Goal: Task Accomplishment & Management: Use online tool/utility

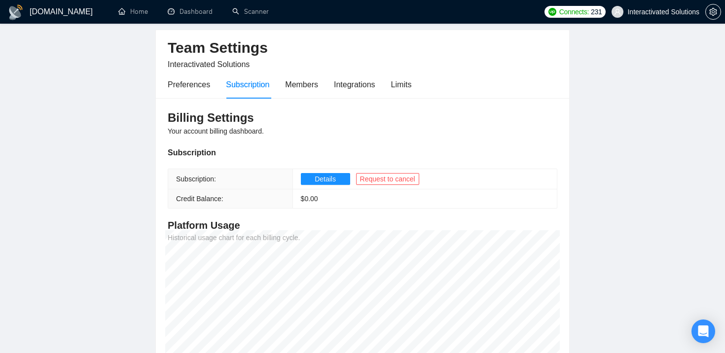
scroll to position [47, 0]
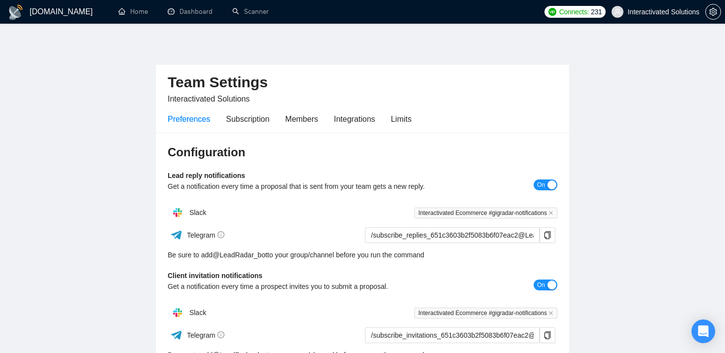
scroll to position [47, 0]
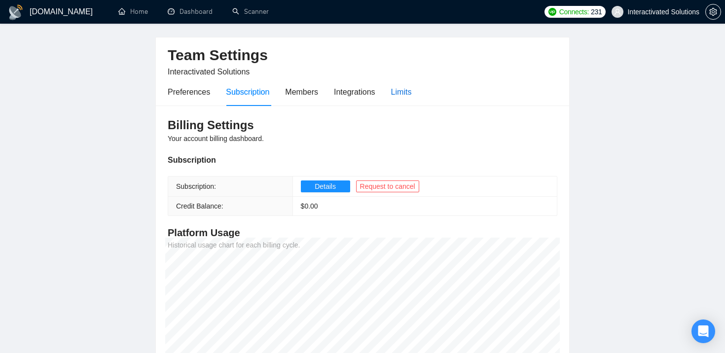
click at [403, 86] on div "Limits" at bounding box center [401, 92] width 21 height 12
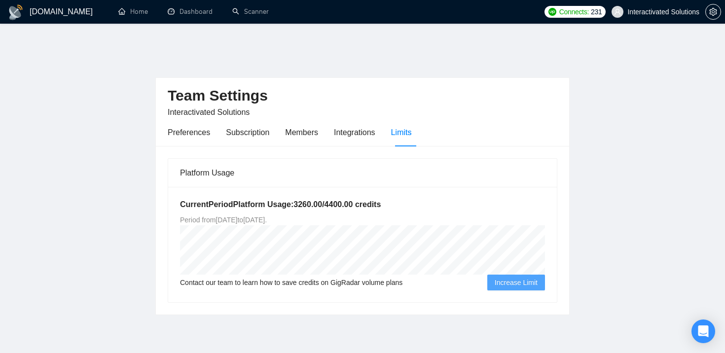
scroll to position [14, 0]
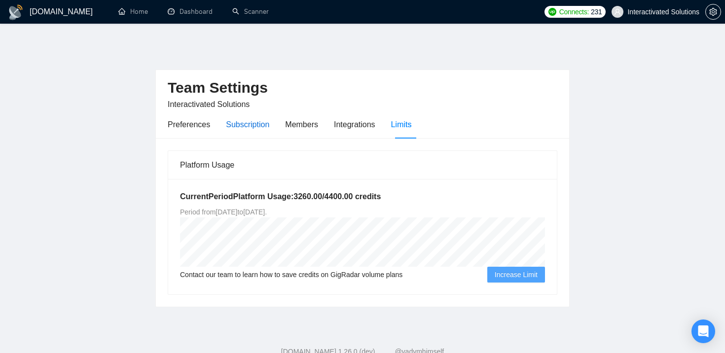
click at [244, 118] on div "Subscription" at bounding box center [247, 124] width 43 height 12
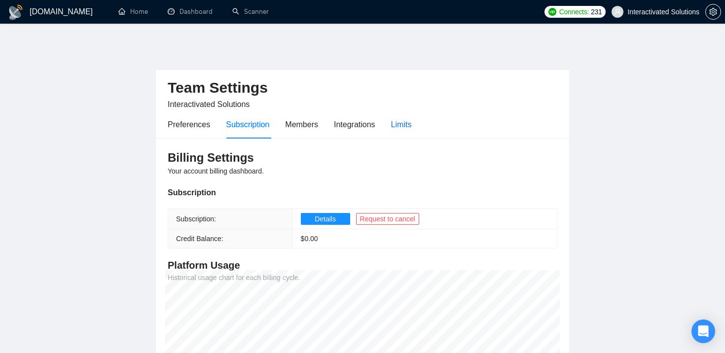
click at [401, 118] on div "Limits" at bounding box center [401, 124] width 21 height 12
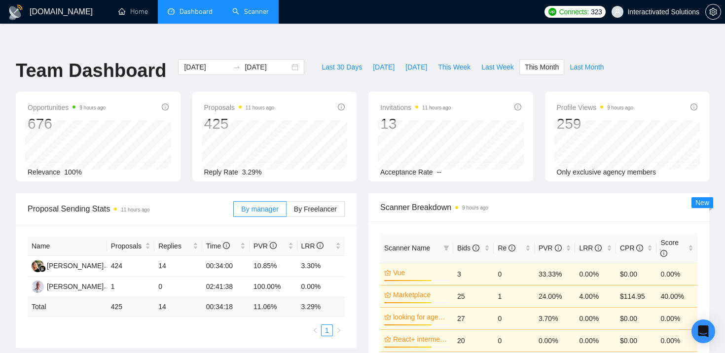
click at [265, 7] on link "Scanner" at bounding box center [250, 11] width 37 height 8
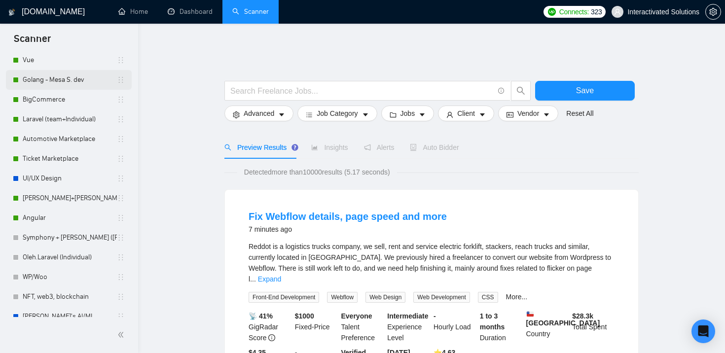
scroll to position [408, 0]
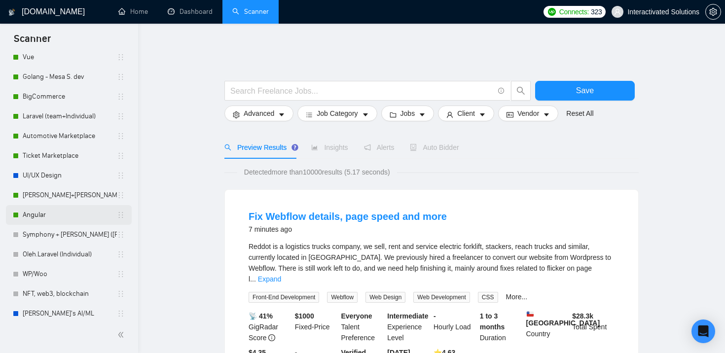
click at [77, 216] on link "Angular" at bounding box center [70, 215] width 94 height 20
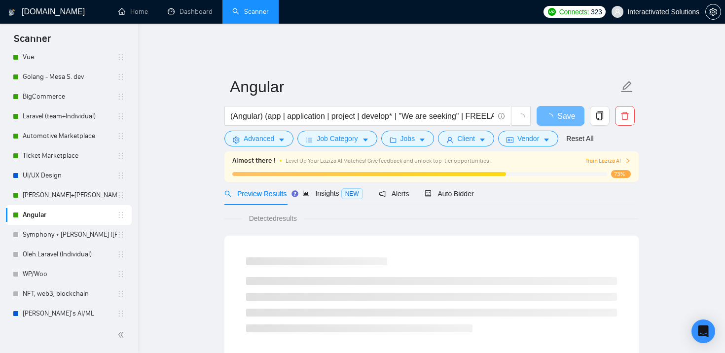
click at [459, 182] on div "Auto Bidder" at bounding box center [449, 193] width 49 height 23
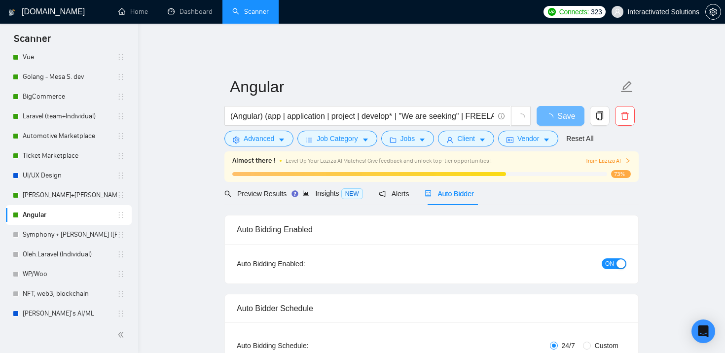
checkbox input "true"
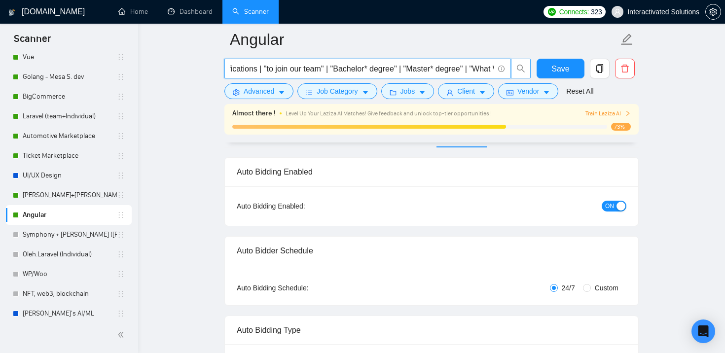
scroll to position [0, 430]
drag, startPoint x: 418, startPoint y: 72, endPoint x: 526, endPoint y: 71, distance: 108.0
click at [526, 71] on span "(Angular) (app | application | project | develop* | "We are seeking" | FREELANC…" at bounding box center [377, 69] width 307 height 20
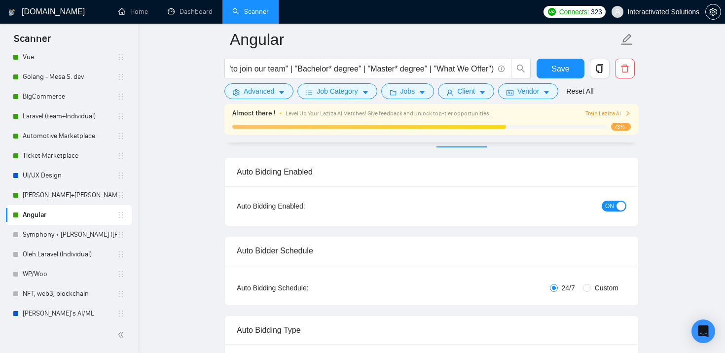
scroll to position [0, 0]
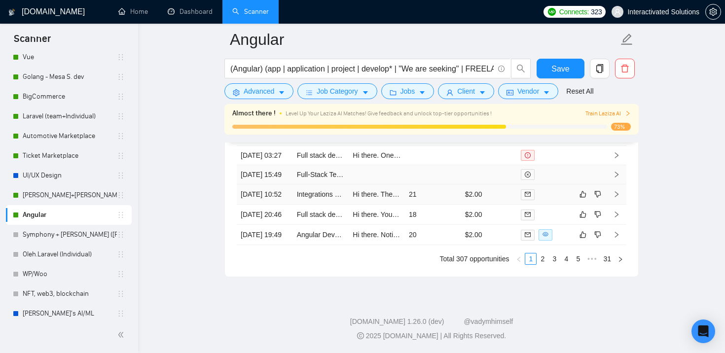
scroll to position [2826, 0]
click at [542, 264] on link "2" at bounding box center [542, 259] width 11 height 11
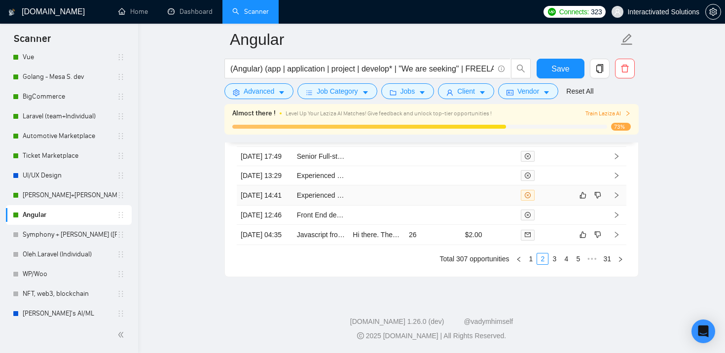
scroll to position [2847, 0]
click at [552, 259] on link "3" at bounding box center [554, 259] width 11 height 11
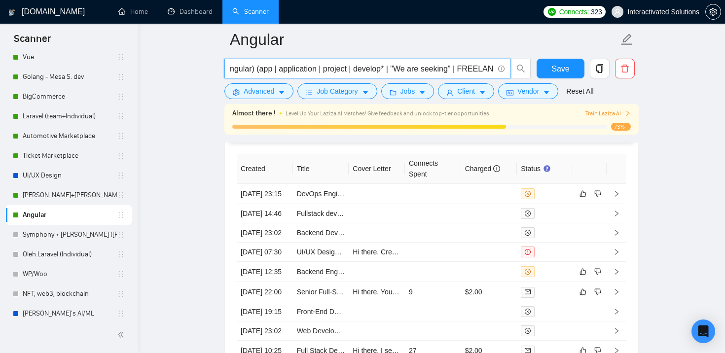
scroll to position [0, 0]
drag, startPoint x: 430, startPoint y: 72, endPoint x: 224, endPoint y: 71, distance: 205.2
click at [224, 71] on span "(Angular) (app | application | project | develop* | "We are seeking" | FREELANC…" at bounding box center [367, 69] width 286 height 20
click at [288, 66] on input "(Angular) (app | application | project | develop* | "We are seeking" | FREELANC…" at bounding box center [361, 69] width 263 height 12
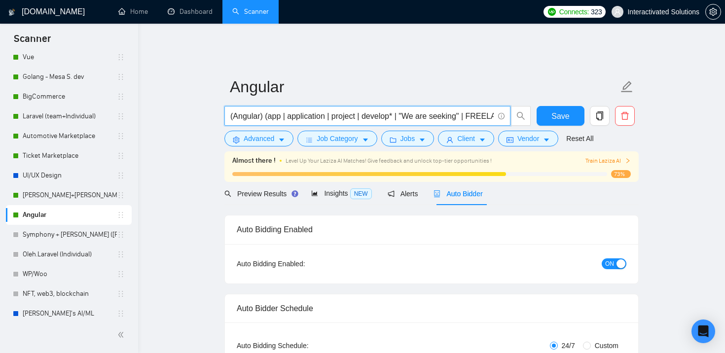
click at [613, 259] on span "ON" at bounding box center [609, 264] width 9 height 11
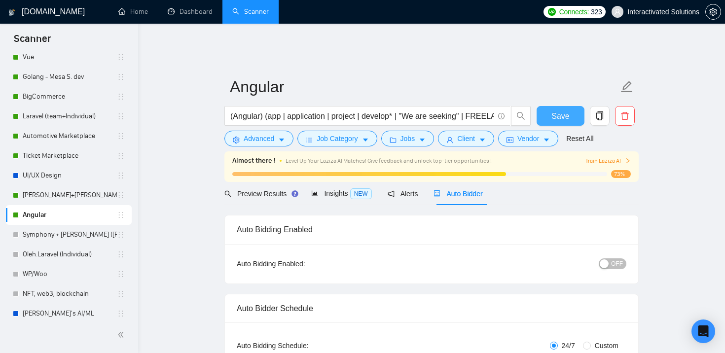
click at [554, 111] on span "Save" at bounding box center [561, 116] width 18 height 12
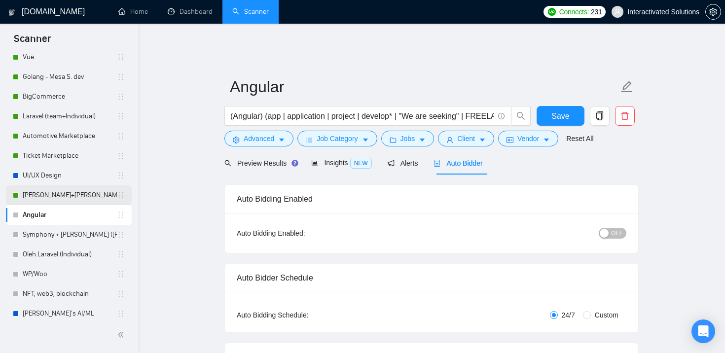
click at [79, 196] on link "[PERSON_NAME]+[PERSON_NAME]. Python, django" at bounding box center [70, 196] width 94 height 20
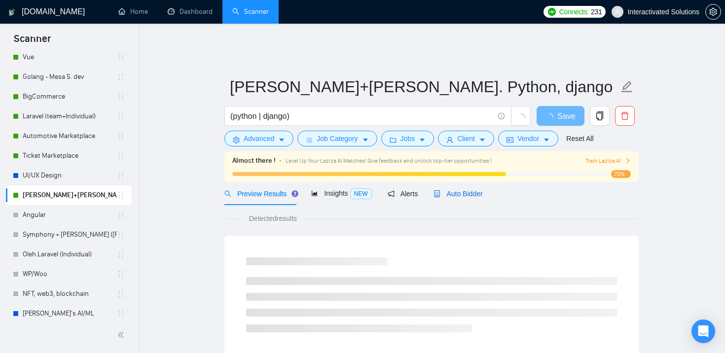
click at [453, 190] on span "Auto Bidder" at bounding box center [458, 194] width 49 height 8
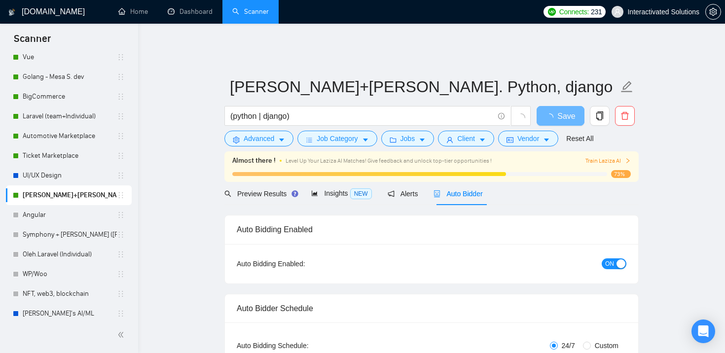
checkbox input "true"
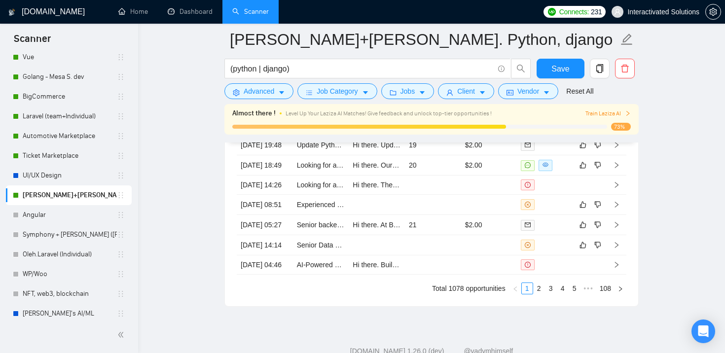
scroll to position [2742, 0]
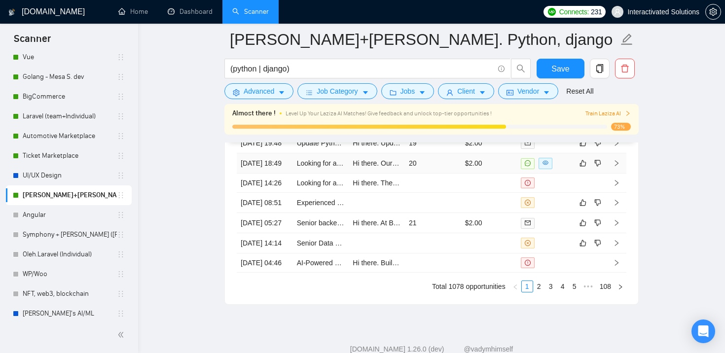
click at [446, 174] on td "20" at bounding box center [433, 163] width 56 height 20
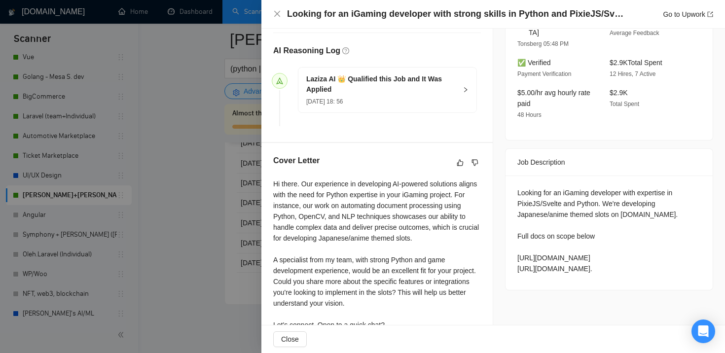
scroll to position [299, 0]
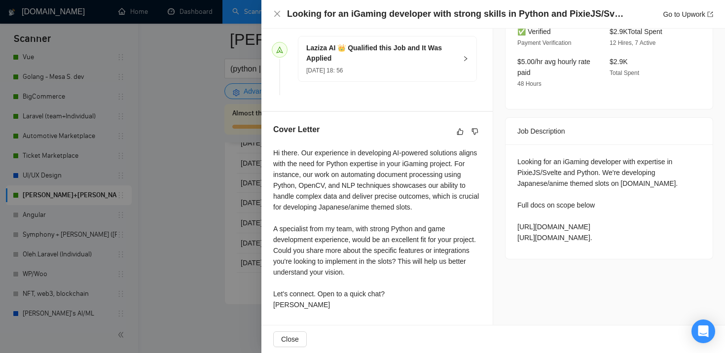
click at [212, 233] on div at bounding box center [362, 176] width 725 height 353
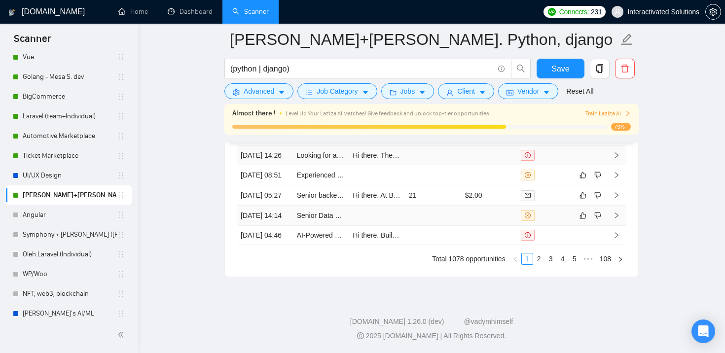
scroll to position [2860, 0]
click at [537, 261] on link "2" at bounding box center [539, 259] width 11 height 11
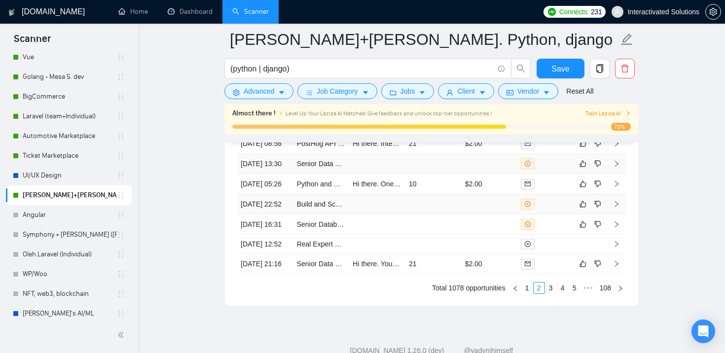
scroll to position [2739, 0]
click at [482, 176] on td at bounding box center [489, 165] width 56 height 20
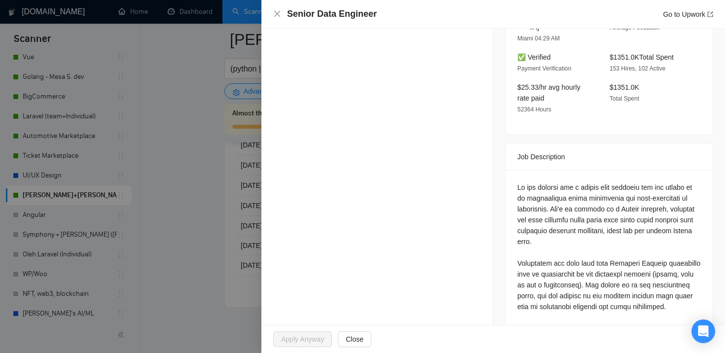
click at [194, 220] on div at bounding box center [362, 176] width 725 height 353
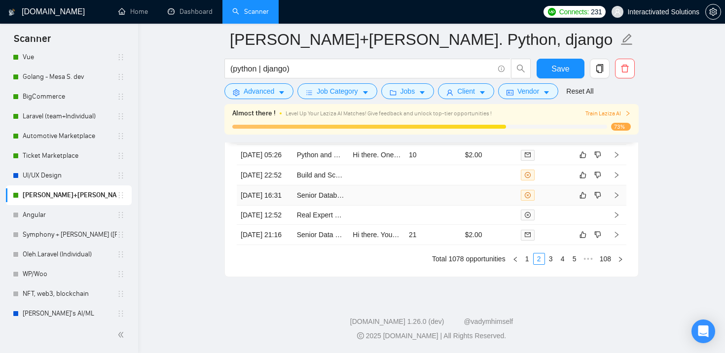
scroll to position [2863, 0]
click at [550, 260] on link "3" at bounding box center [551, 259] width 11 height 11
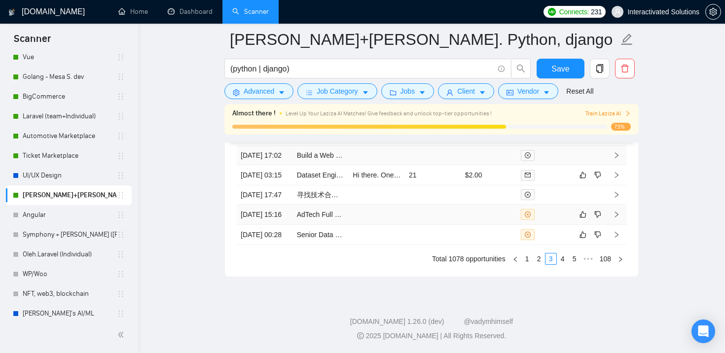
scroll to position [2840, 0]
click at [561, 264] on link "4" at bounding box center [562, 259] width 11 height 11
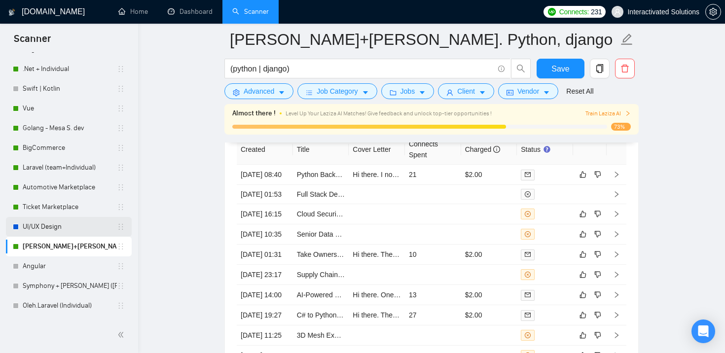
scroll to position [354, 0]
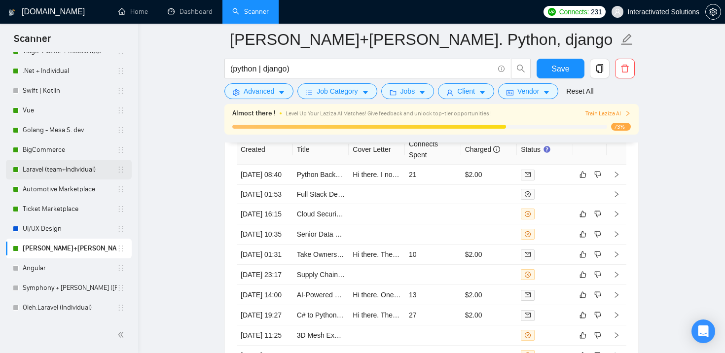
click at [80, 173] on link "Laravel (team+Individual)" at bounding box center [70, 170] width 94 height 20
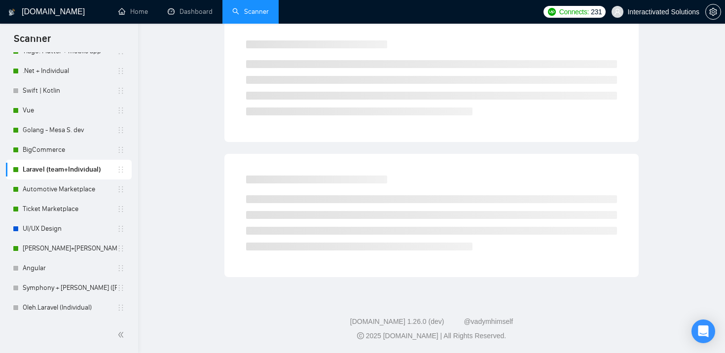
scroll to position [37, 0]
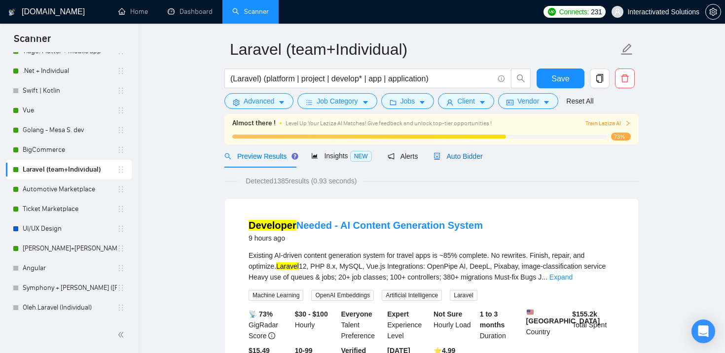
click at [468, 152] on span "Auto Bidder" at bounding box center [458, 156] width 49 height 8
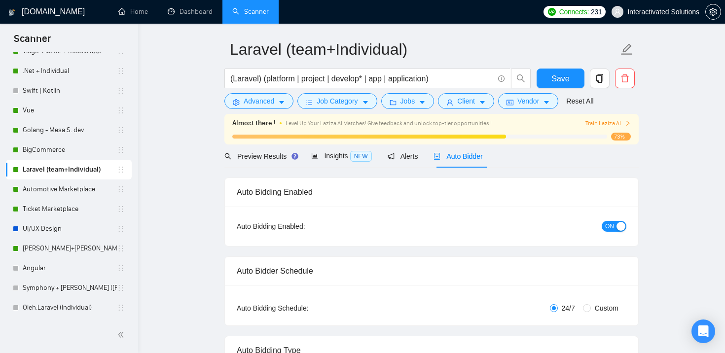
checkbox input "true"
click at [255, 155] on div "Preview Results" at bounding box center [259, 156] width 71 height 23
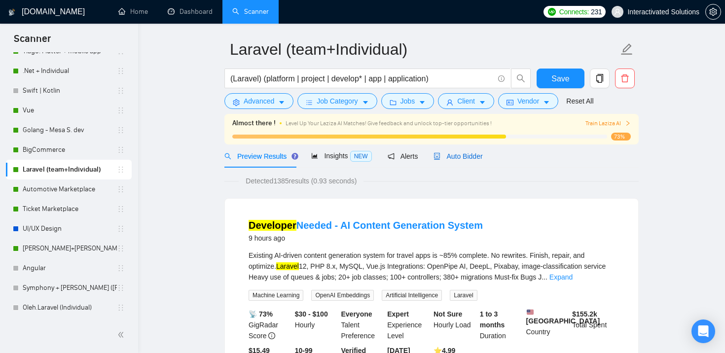
click at [468, 152] on span "Auto Bidder" at bounding box center [458, 156] width 49 height 8
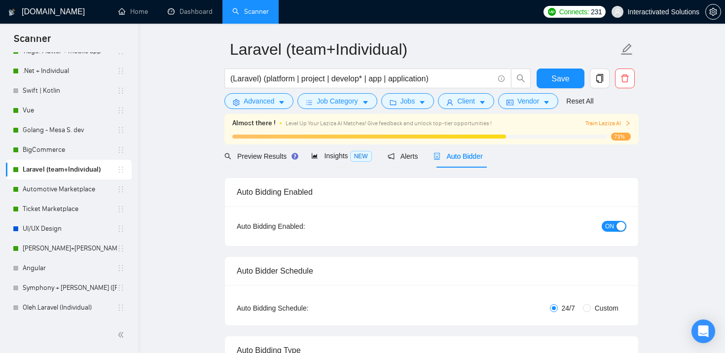
checkbox input "true"
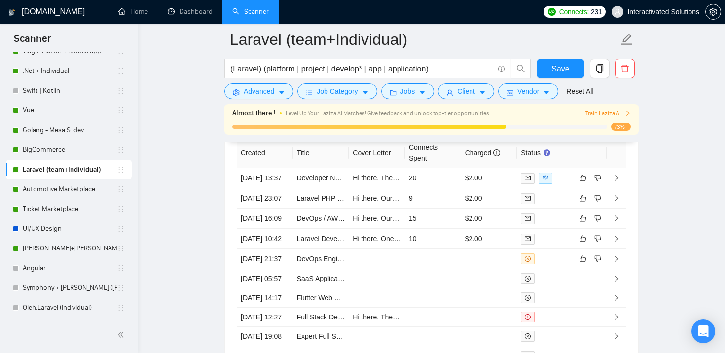
scroll to position [2637, 0]
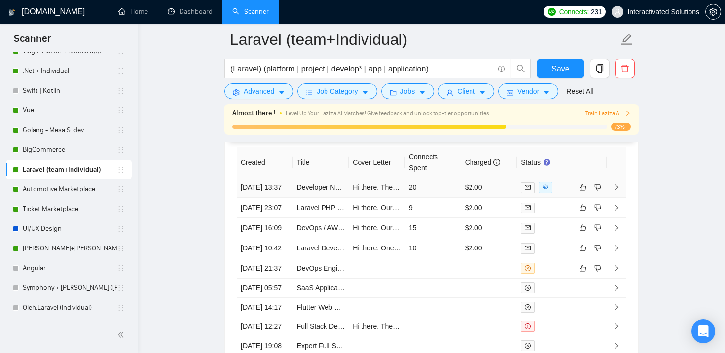
click at [437, 182] on td "20" at bounding box center [433, 188] width 56 height 20
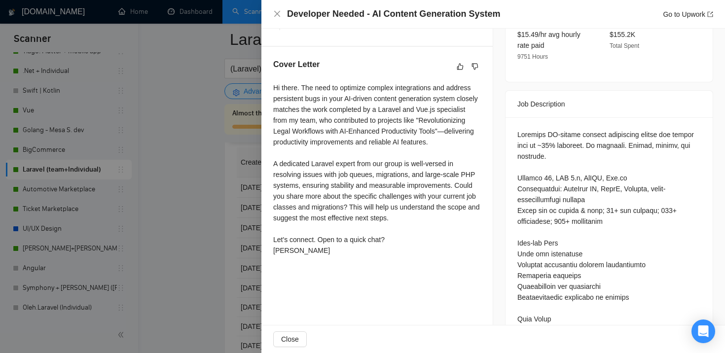
scroll to position [359, 0]
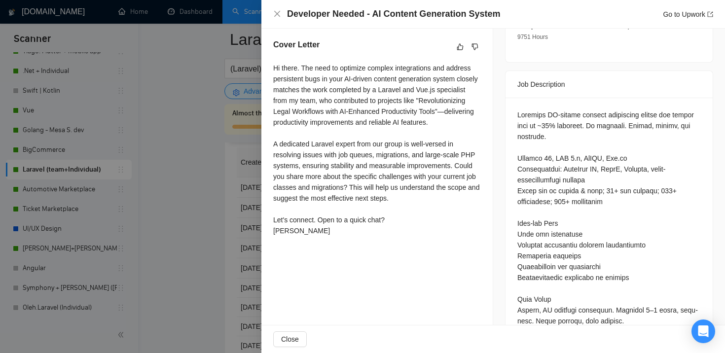
click at [222, 165] on div at bounding box center [362, 176] width 725 height 353
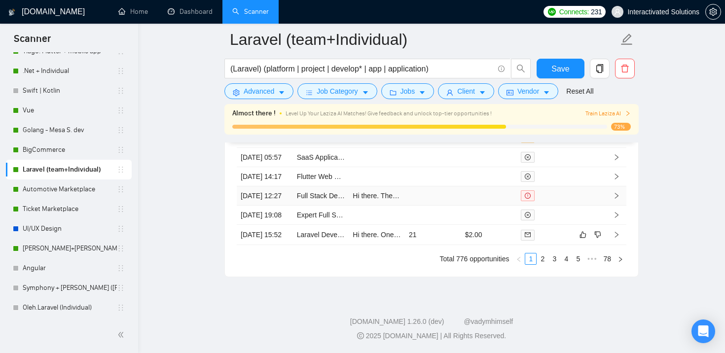
scroll to position [2824, 0]
click at [546, 264] on link "2" at bounding box center [542, 259] width 11 height 11
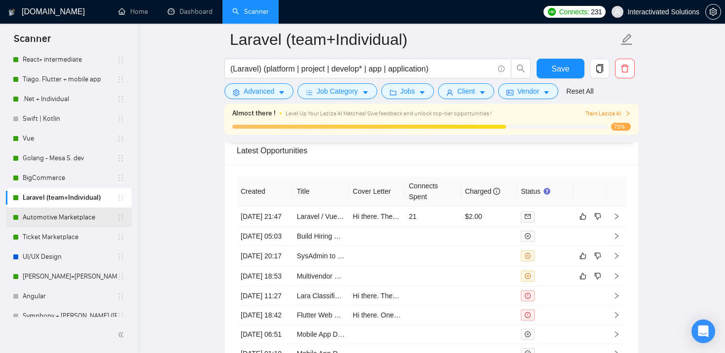
scroll to position [322, 0]
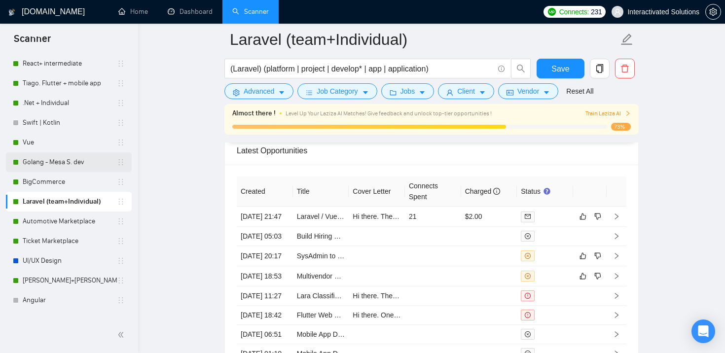
click at [74, 162] on link "Golang - Mesa S. dev" at bounding box center [70, 162] width 94 height 20
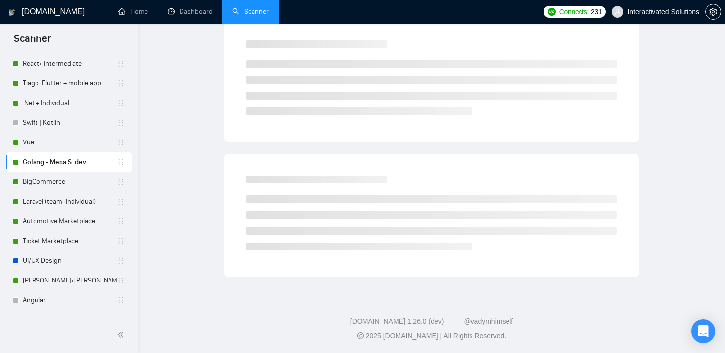
scroll to position [37, 0]
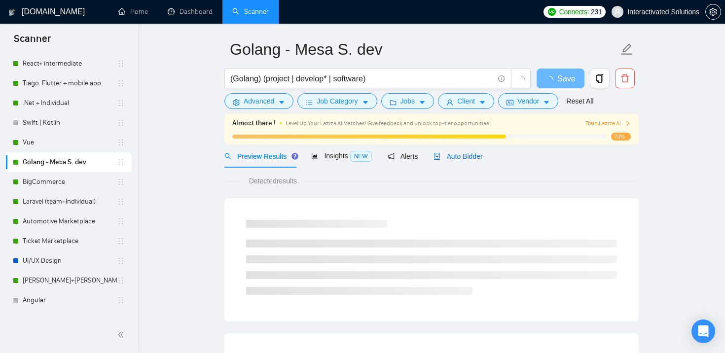
click at [460, 152] on span "Auto Bidder" at bounding box center [458, 156] width 49 height 8
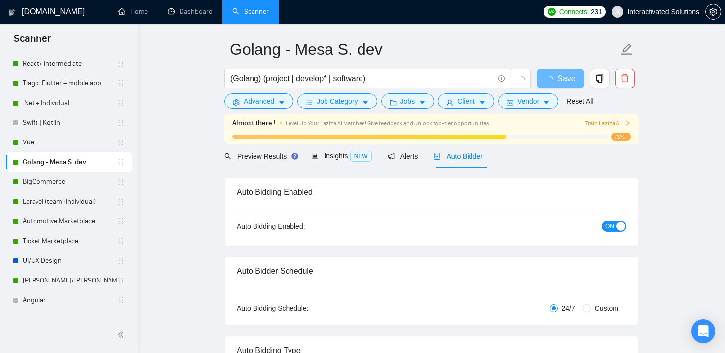
checkbox input "true"
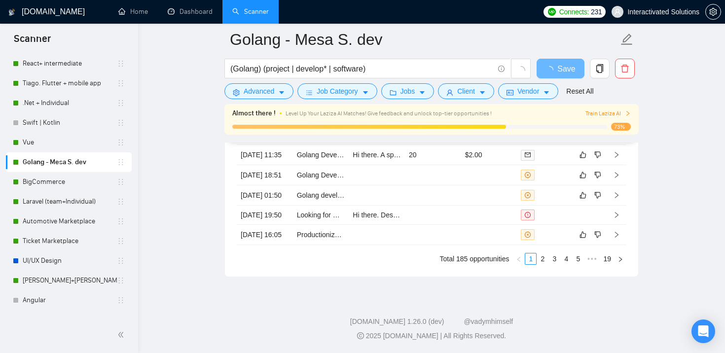
scroll to position [2750, 0]
click at [544, 264] on link "2" at bounding box center [542, 259] width 11 height 11
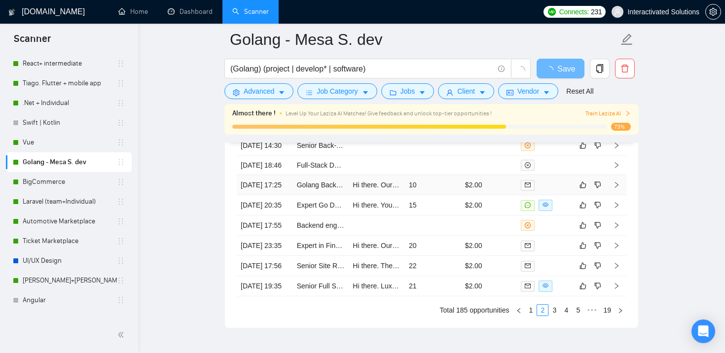
scroll to position [2614, 0]
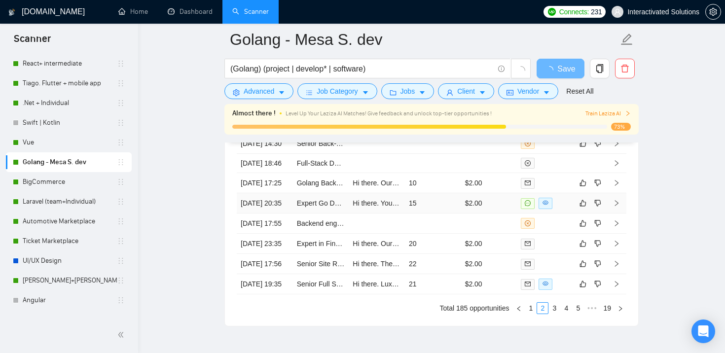
click at [501, 214] on td "$2.00" at bounding box center [489, 203] width 56 height 20
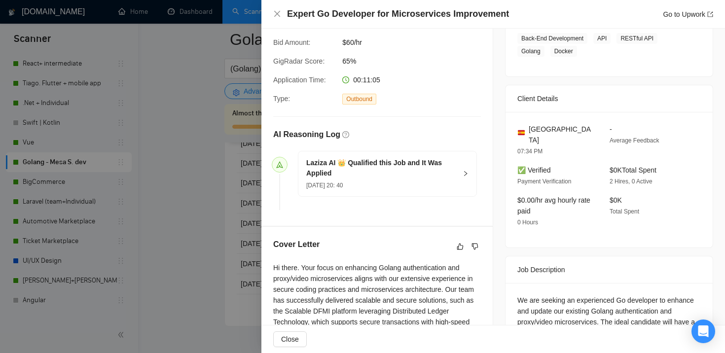
scroll to position [201, 0]
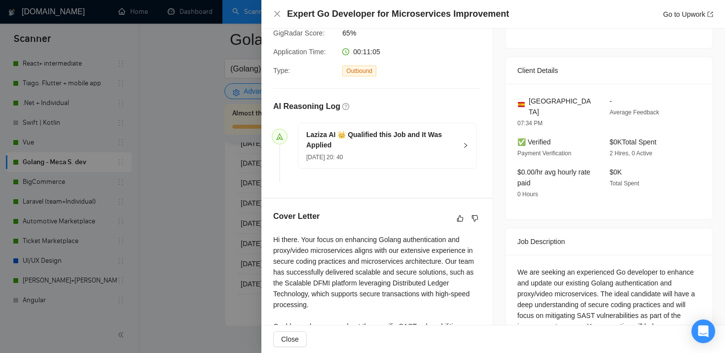
click at [187, 221] on div at bounding box center [362, 176] width 725 height 353
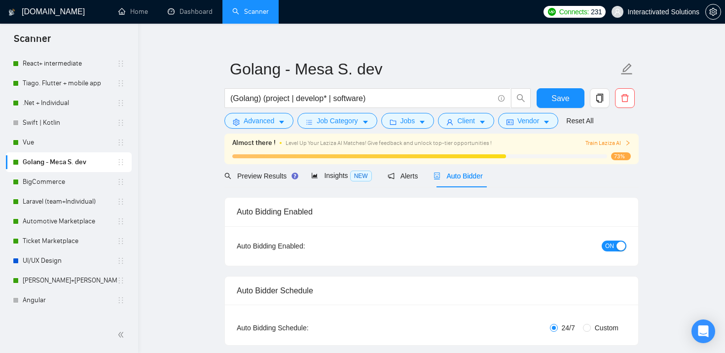
scroll to position [35, 0]
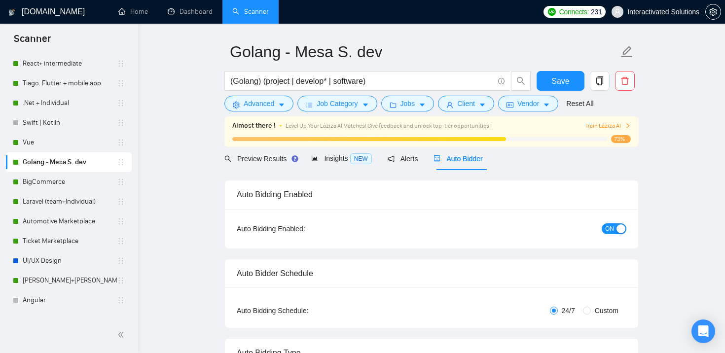
click at [612, 223] on span "ON" at bounding box center [609, 228] width 9 height 11
click at [548, 78] on button "Save" at bounding box center [561, 81] width 48 height 20
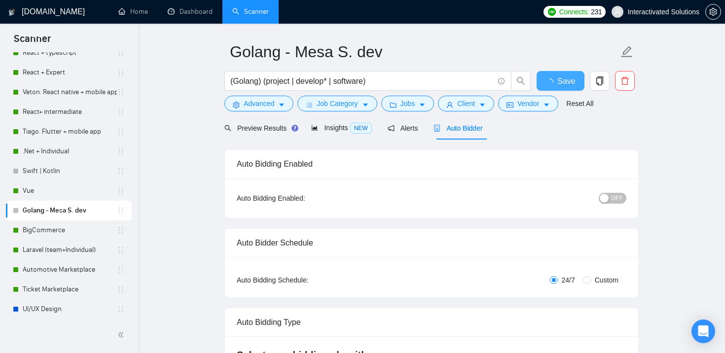
scroll to position [273, 0]
click at [81, 153] on link ".Net + Individual" at bounding box center [70, 153] width 94 height 20
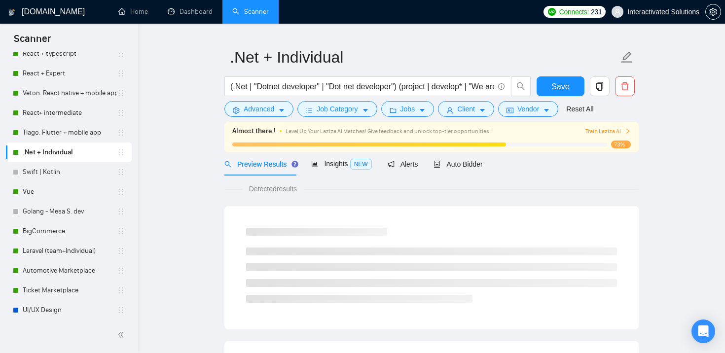
scroll to position [35, 0]
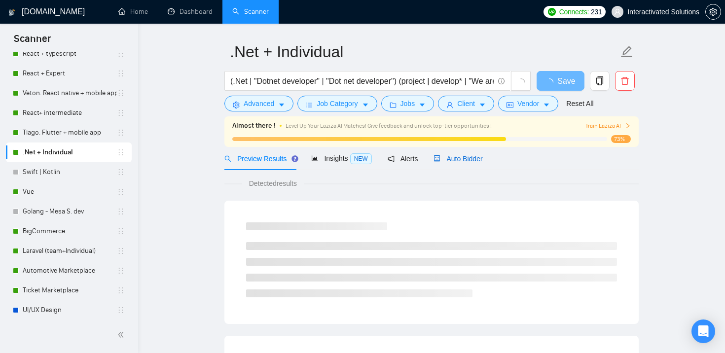
click at [468, 156] on div "Auto Bidder" at bounding box center [458, 158] width 49 height 11
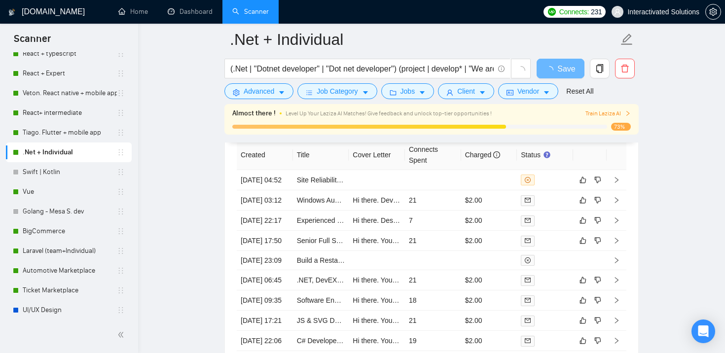
scroll to position [2526, 0]
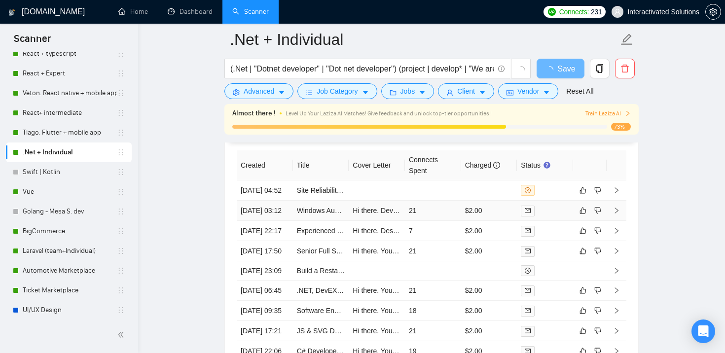
click at [422, 209] on td "21" at bounding box center [433, 211] width 56 height 20
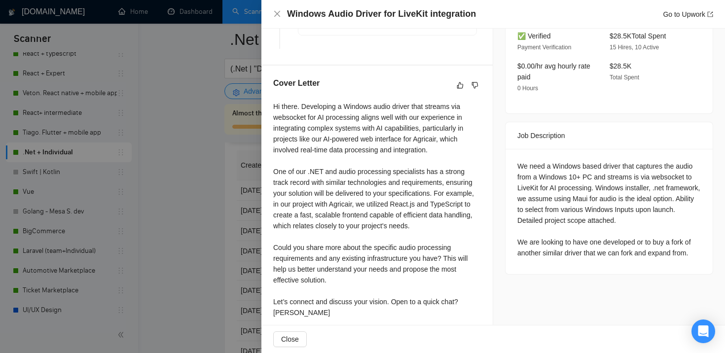
scroll to position [327, 0]
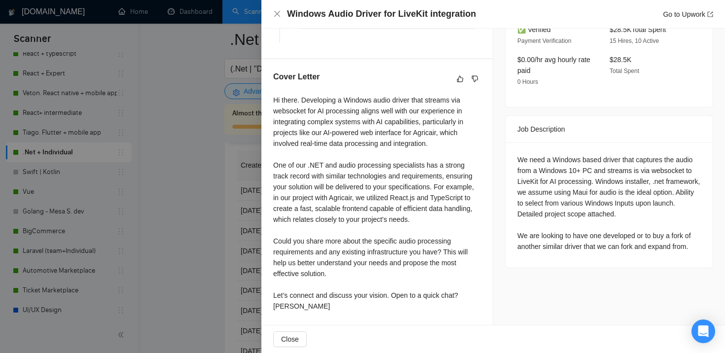
click at [202, 176] on div at bounding box center [362, 176] width 725 height 353
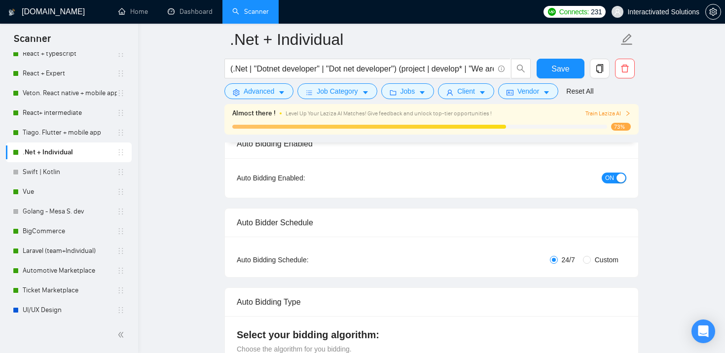
scroll to position [83, 0]
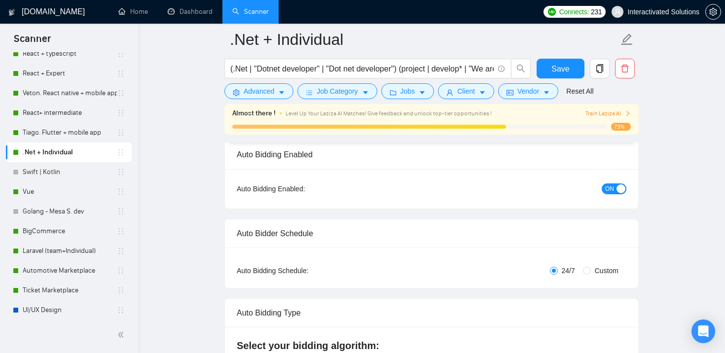
click at [612, 185] on span "ON" at bounding box center [609, 189] width 9 height 11
click at [561, 71] on span "Save" at bounding box center [561, 69] width 18 height 12
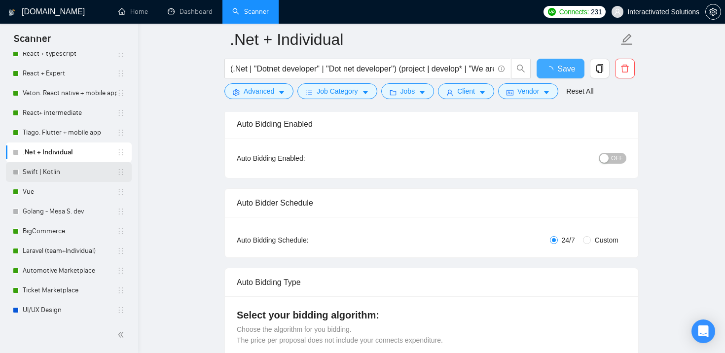
checkbox input "true"
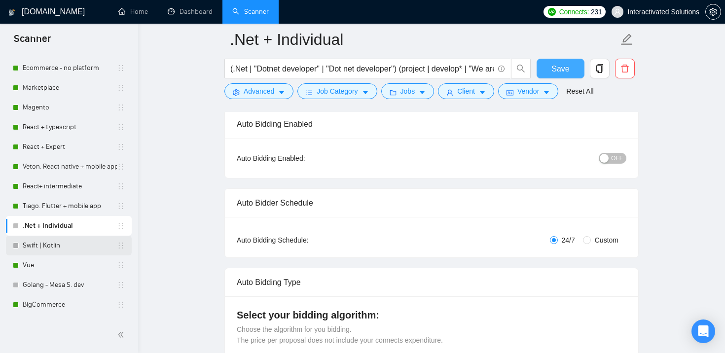
scroll to position [198, 0]
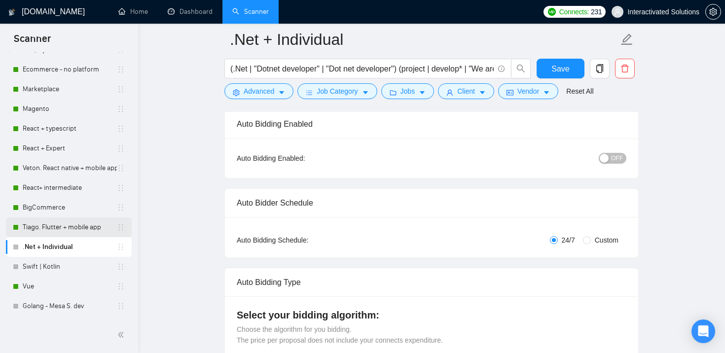
click at [91, 228] on link "Tiago. Flutter + mobile app" at bounding box center [70, 228] width 94 height 20
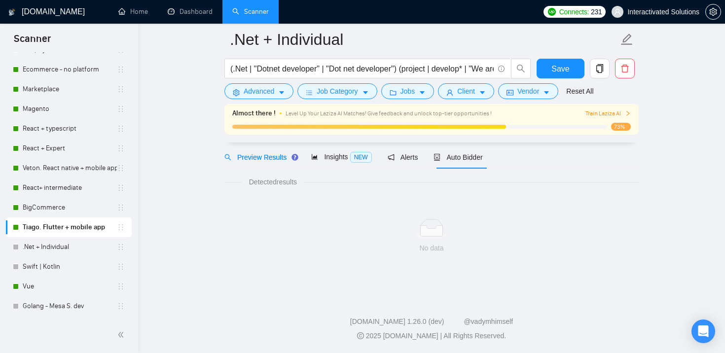
scroll to position [7, 0]
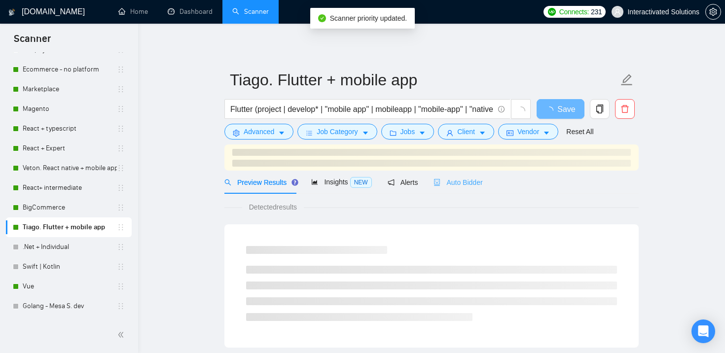
click at [473, 172] on div "Auto Bidder" at bounding box center [458, 182] width 49 height 23
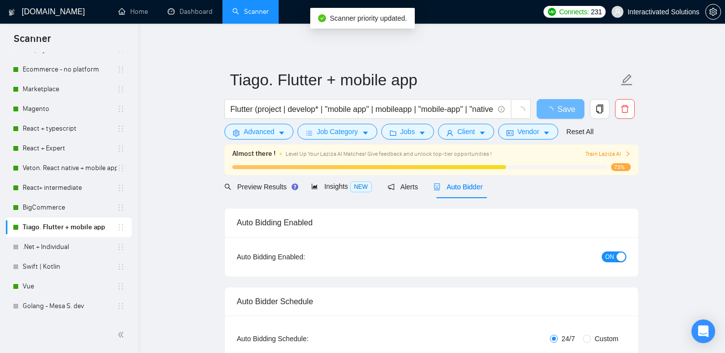
checkbox input "true"
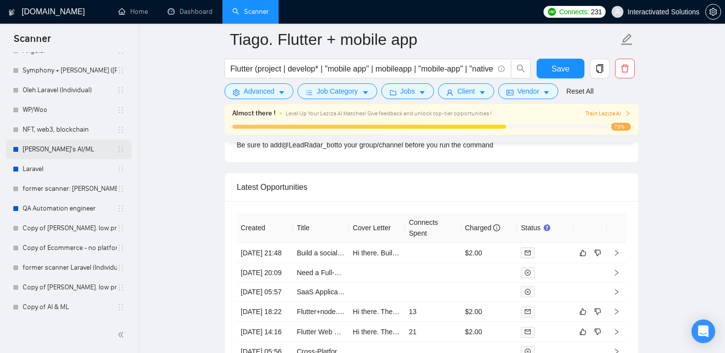
scroll to position [556, 0]
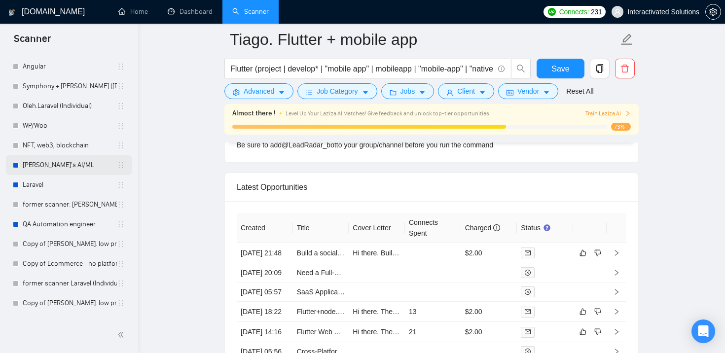
click at [75, 161] on link "[PERSON_NAME]'s AI/ML" at bounding box center [70, 165] width 94 height 20
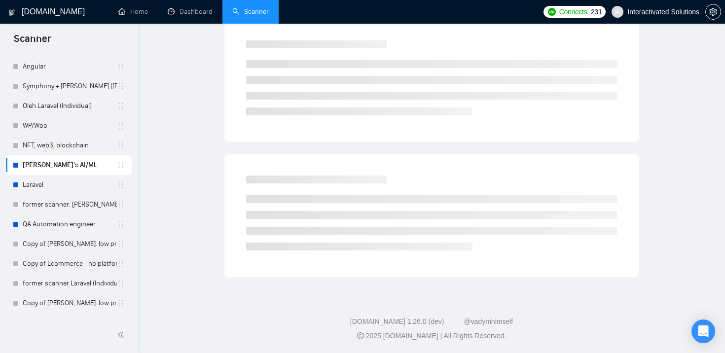
scroll to position [7, 0]
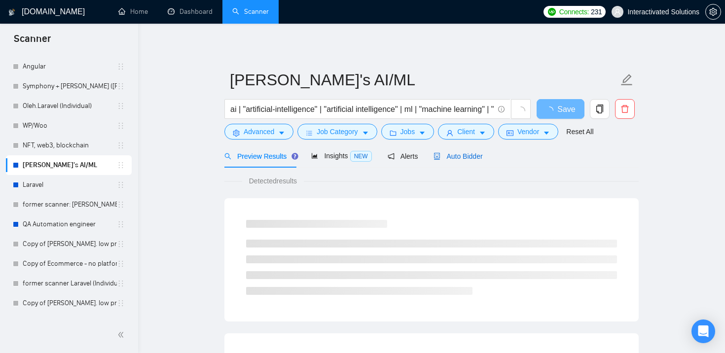
click at [452, 153] on span "Auto Bidder" at bounding box center [458, 156] width 49 height 8
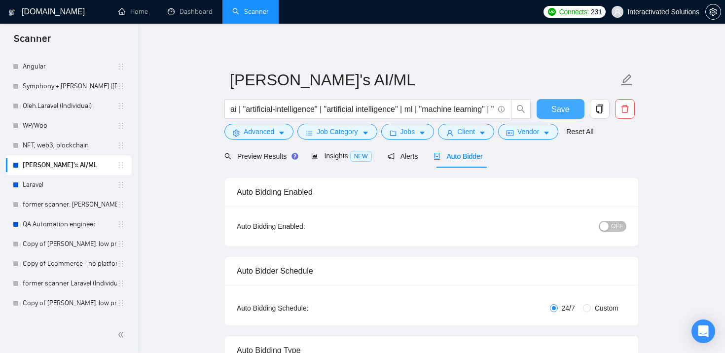
click at [562, 104] on span "Save" at bounding box center [561, 109] width 18 height 12
click at [91, 181] on link "Laravel" at bounding box center [70, 185] width 94 height 20
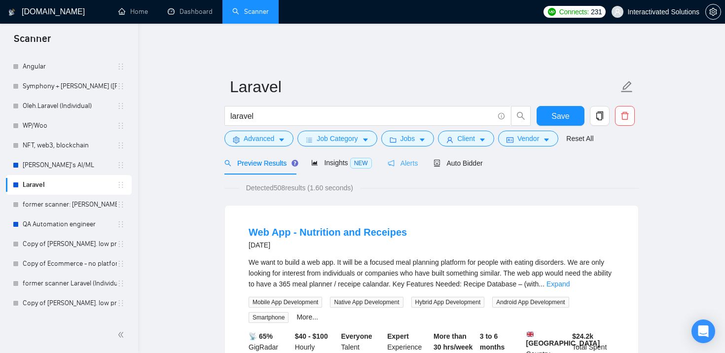
click at [405, 162] on div "Alerts" at bounding box center [403, 162] width 31 height 23
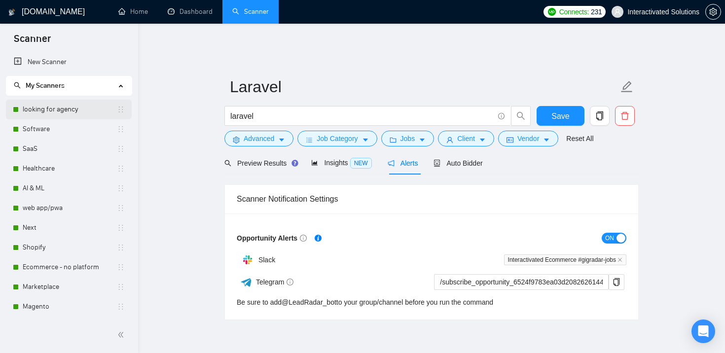
click at [71, 111] on link "looking for agency" at bounding box center [70, 110] width 94 height 20
